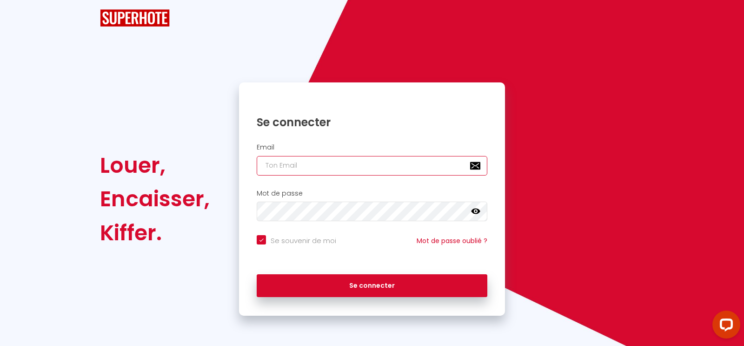
click at [305, 165] on input "email" at bounding box center [372, 166] width 231 height 20
type input "[EMAIL_ADDRESS][DOMAIN_NAME]"
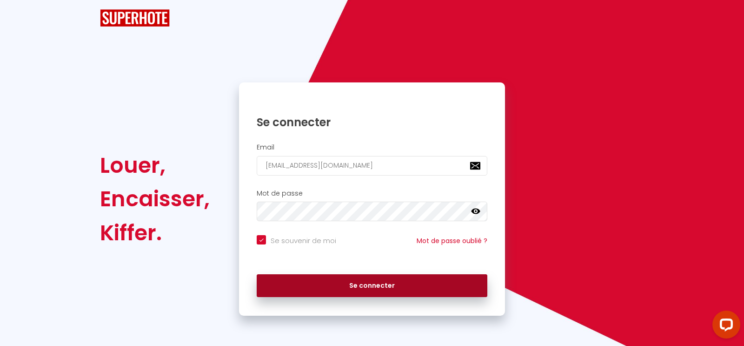
click at [361, 282] on button "Se connecter" at bounding box center [372, 285] width 231 height 23
checkbox input "true"
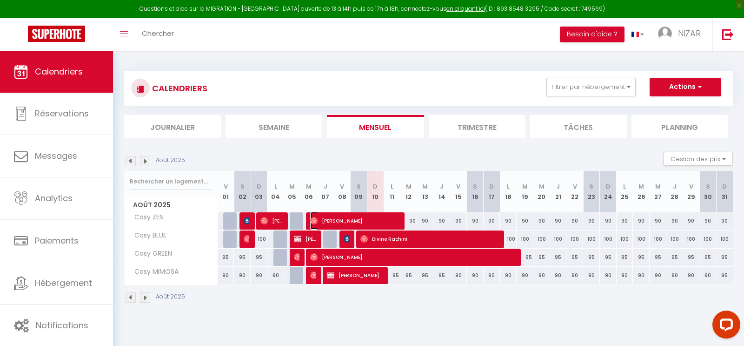
click at [381, 219] on span "[PERSON_NAME]" at bounding box center [354, 221] width 89 height 18
select select "OK"
select select "0"
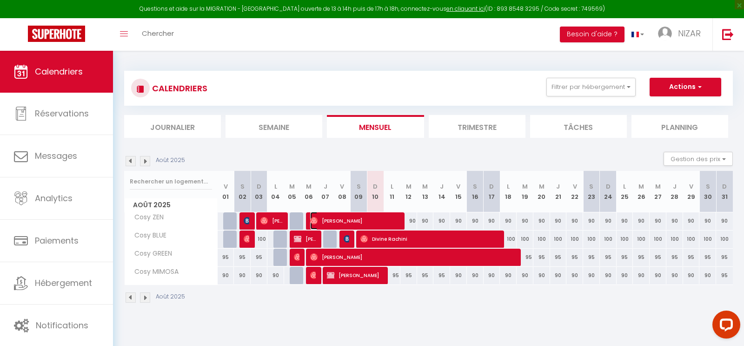
select select "1"
select select
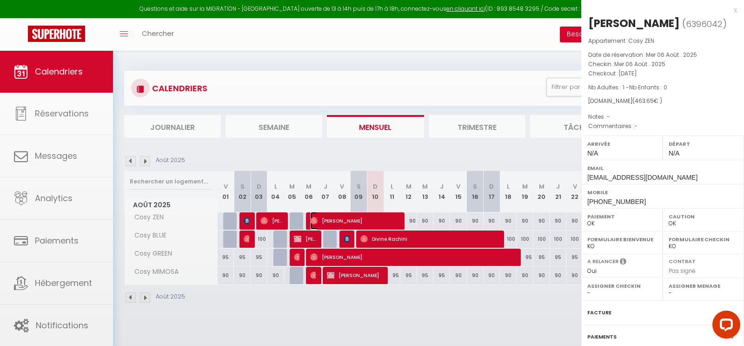
select select "12960"
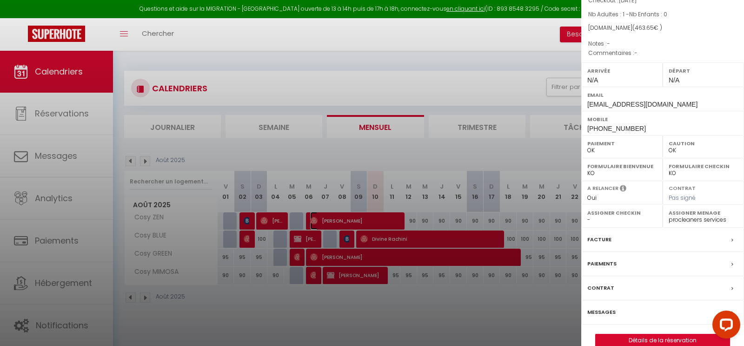
scroll to position [99, 0]
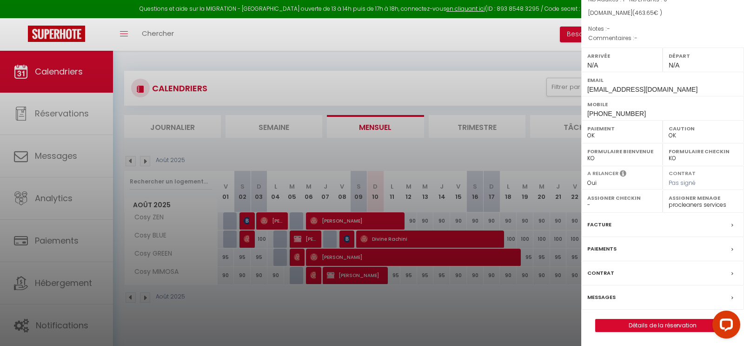
click at [605, 294] on label "Messages" at bounding box center [601, 297] width 28 height 10
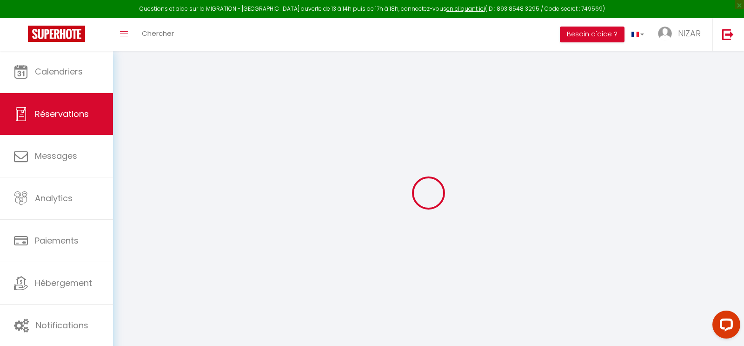
select select
checkbox input "false"
select select
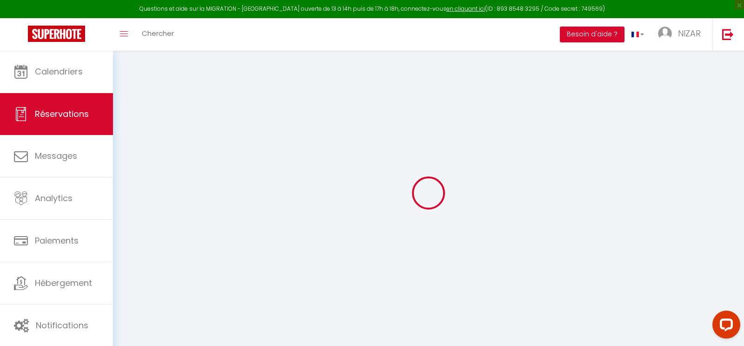
select select
checkbox input "false"
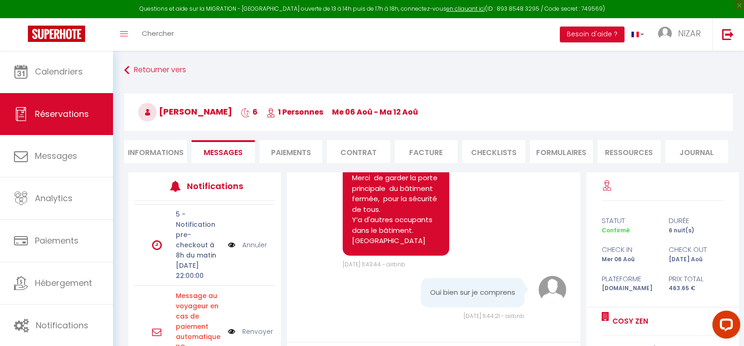
scroll to position [78, 0]
click at [255, 240] on link "Annuler" at bounding box center [254, 245] width 25 height 10
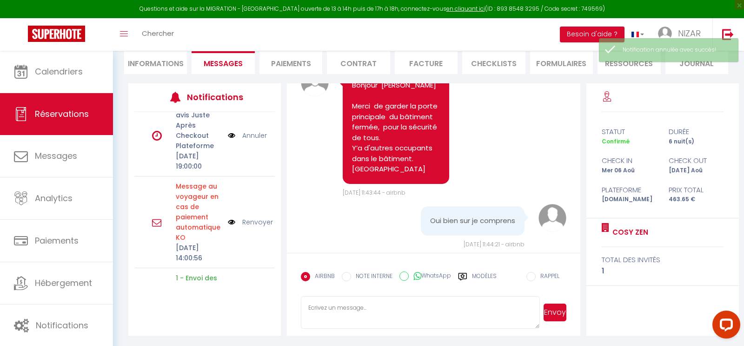
scroll to position [0, 0]
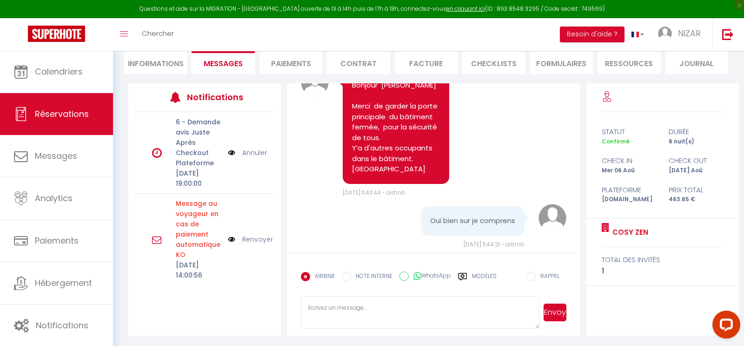
click at [254, 153] on link "Annuler" at bounding box center [254, 152] width 25 height 10
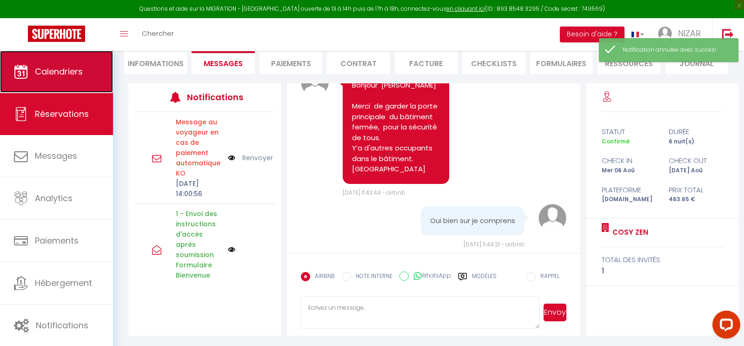
click at [74, 78] on link "Calendriers" at bounding box center [56, 72] width 113 height 42
